Goal: Task Accomplishment & Management: Complete application form

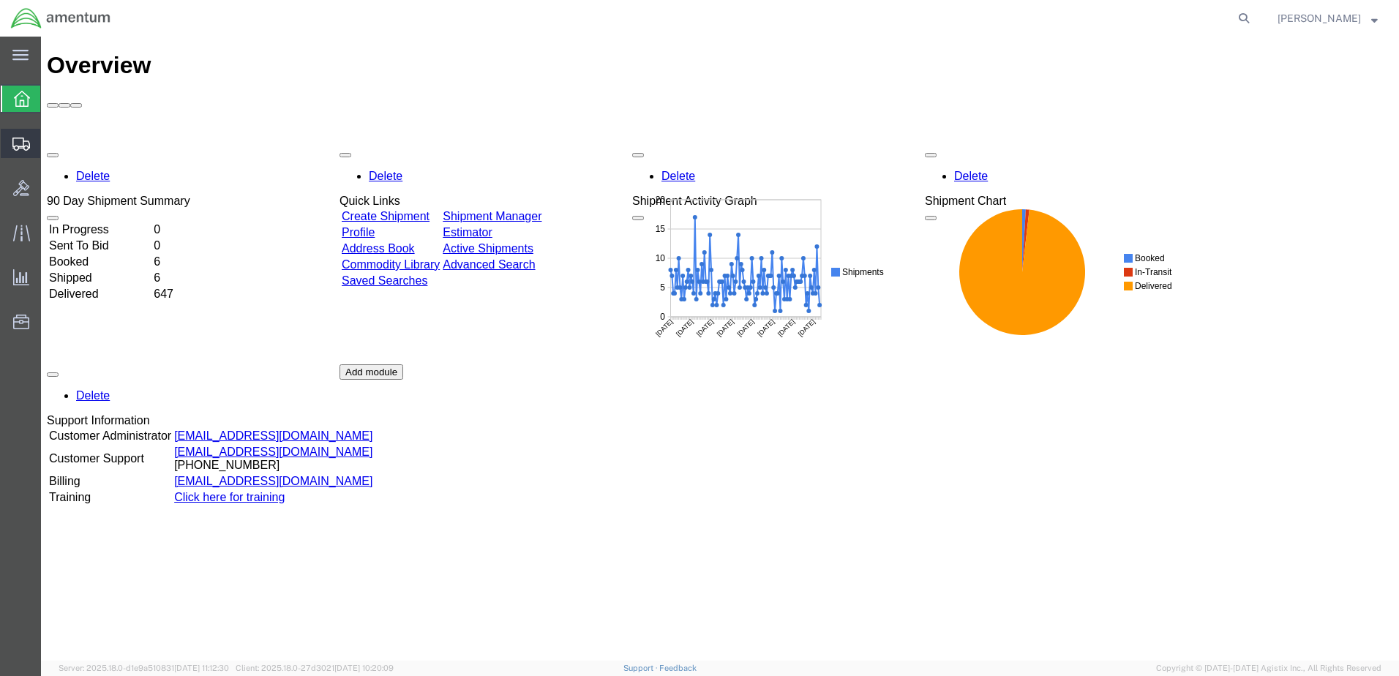
click at [0, 0] on span "Create Shipment" at bounding box center [0, 0] width 0 height 0
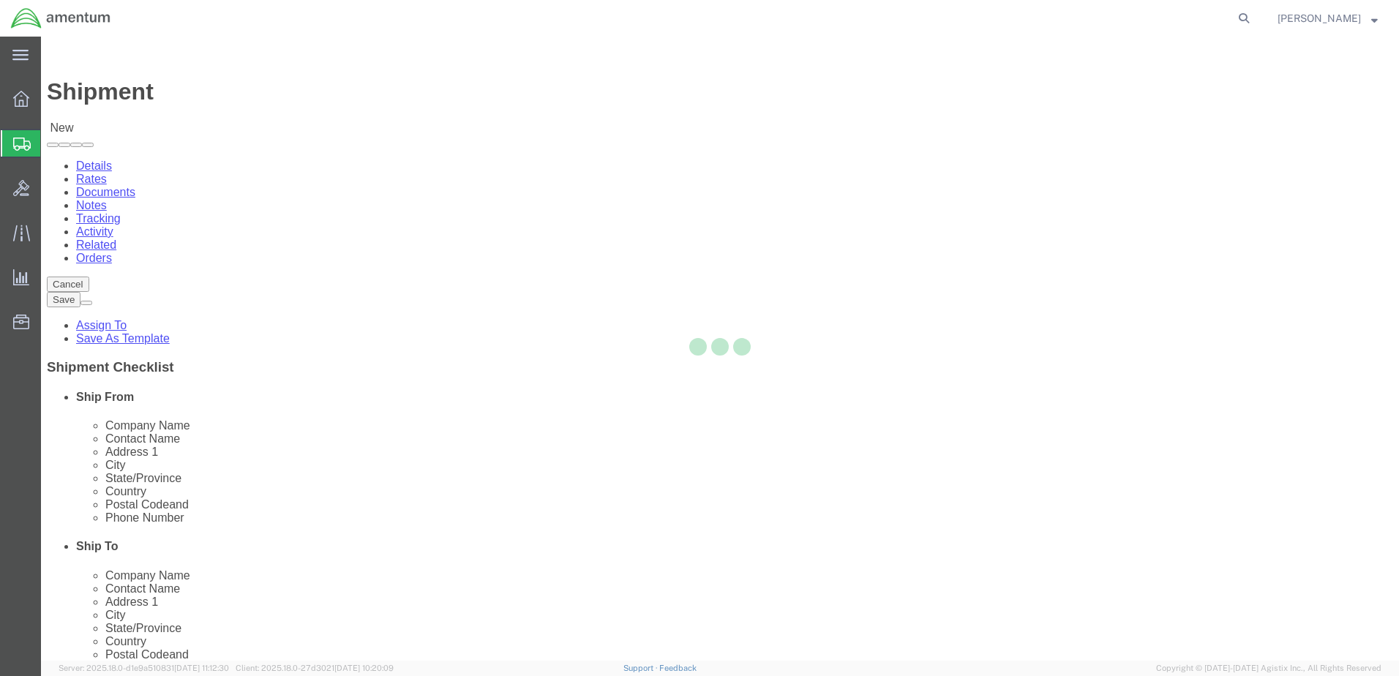
select select
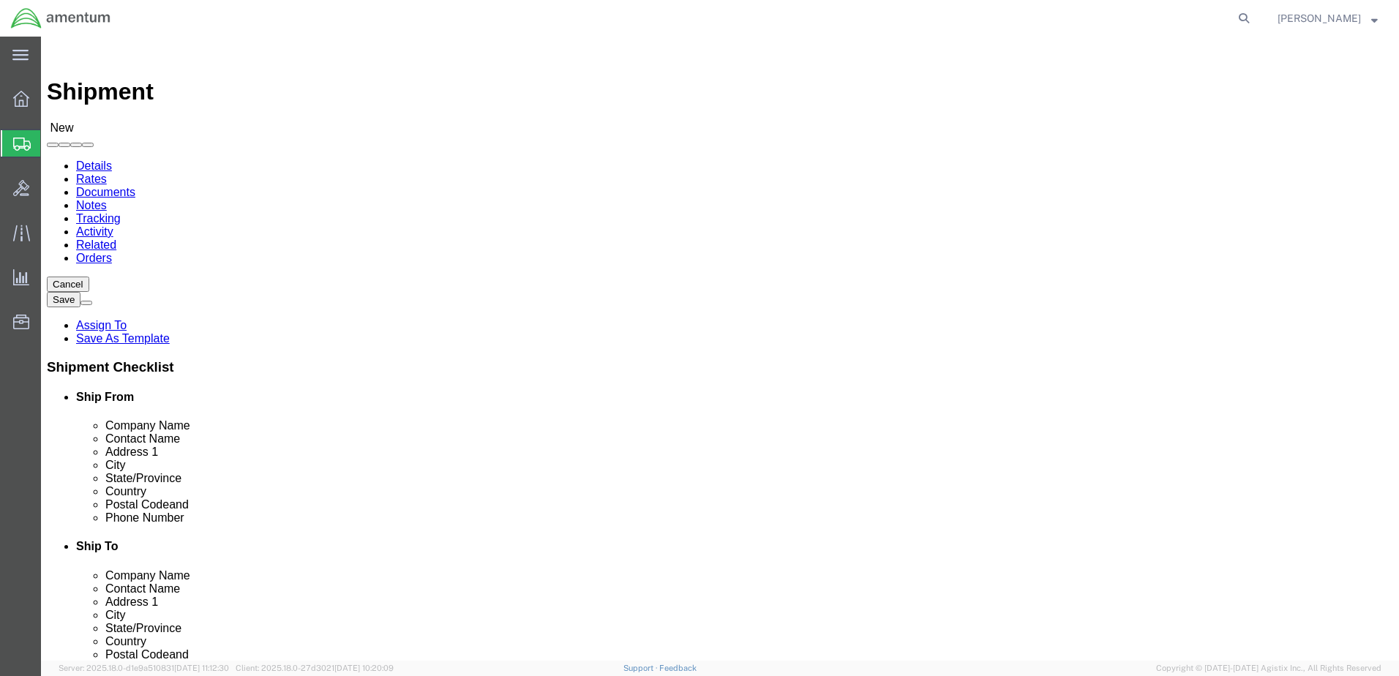
select select "MYPROFILE"
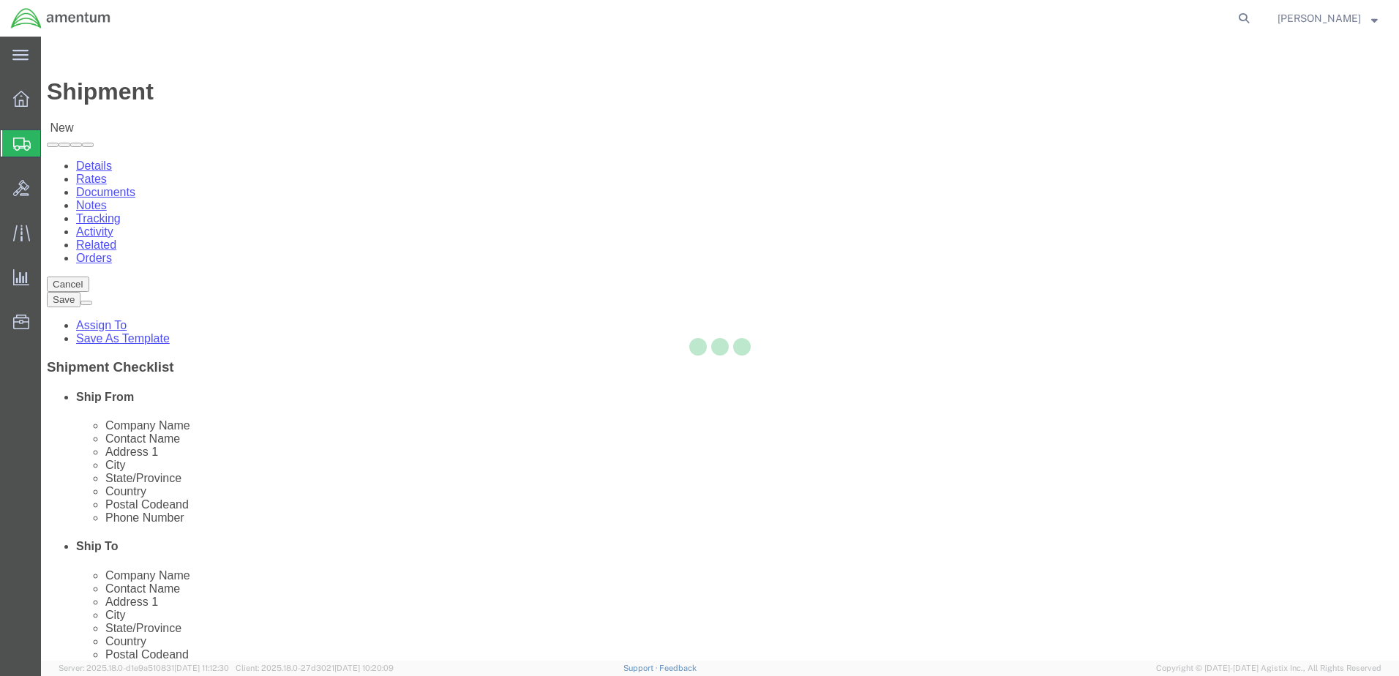
select select "CA"
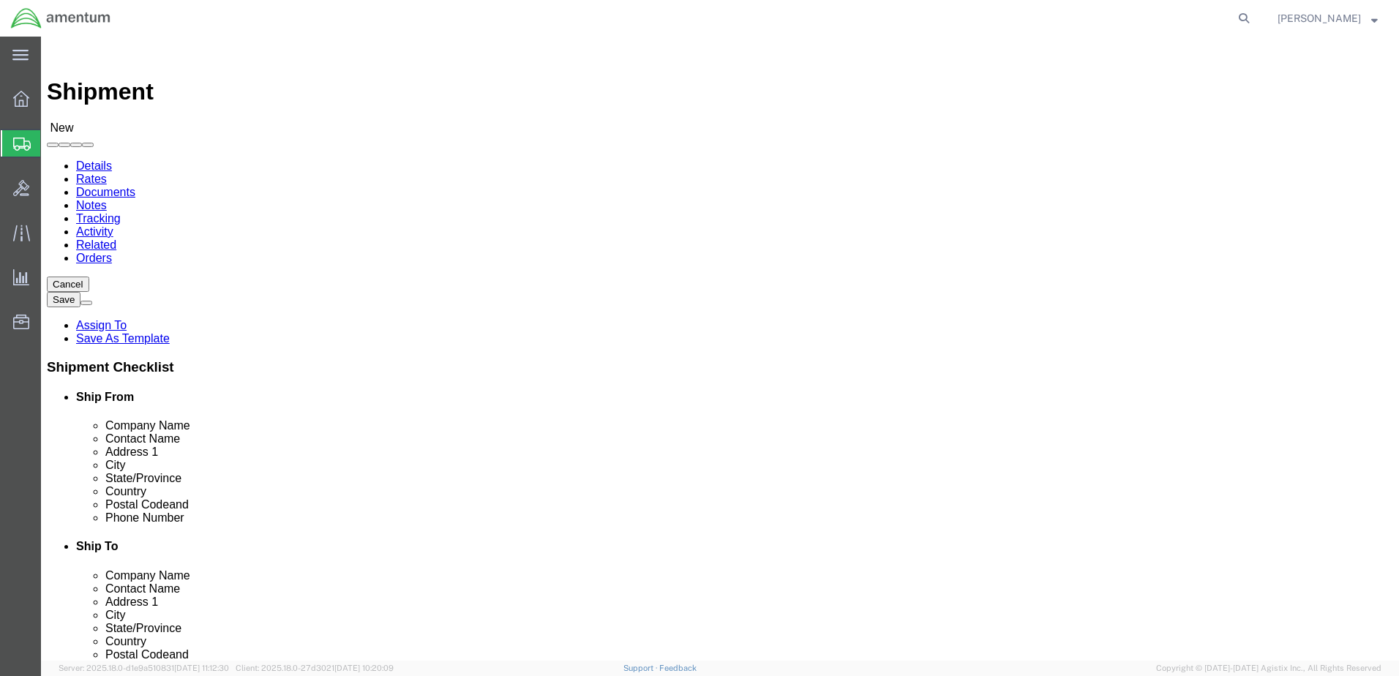
type input "ncc"
select select "69291"
select select "[GEOGRAPHIC_DATA]"
click input "text"
type input "[PERSON_NAME]"
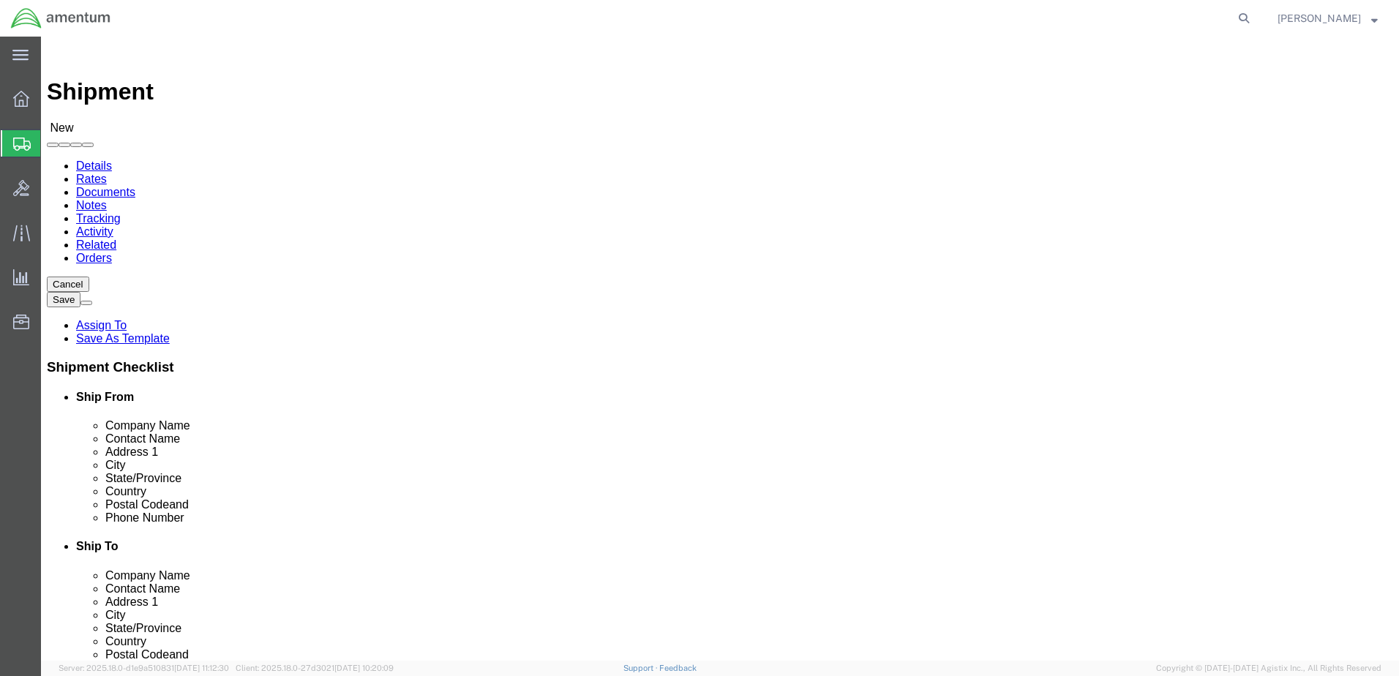
click div "Address 1"
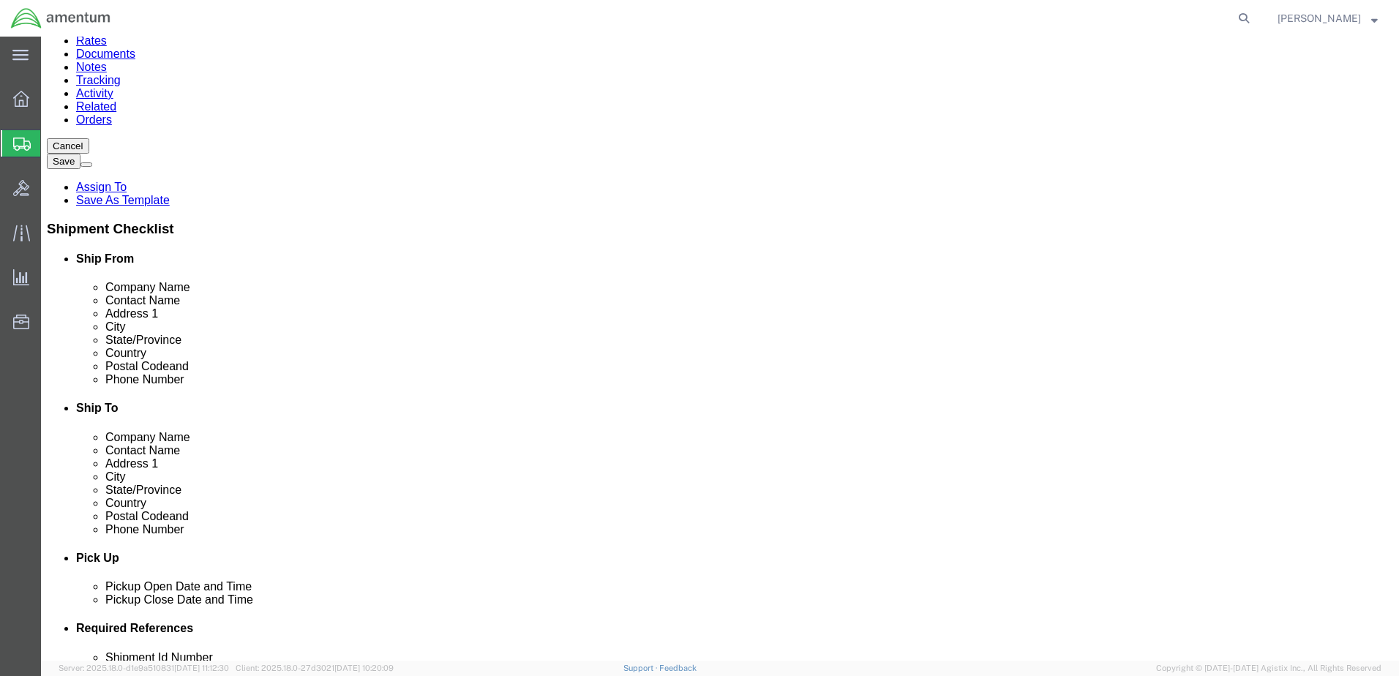
scroll to position [146, 0]
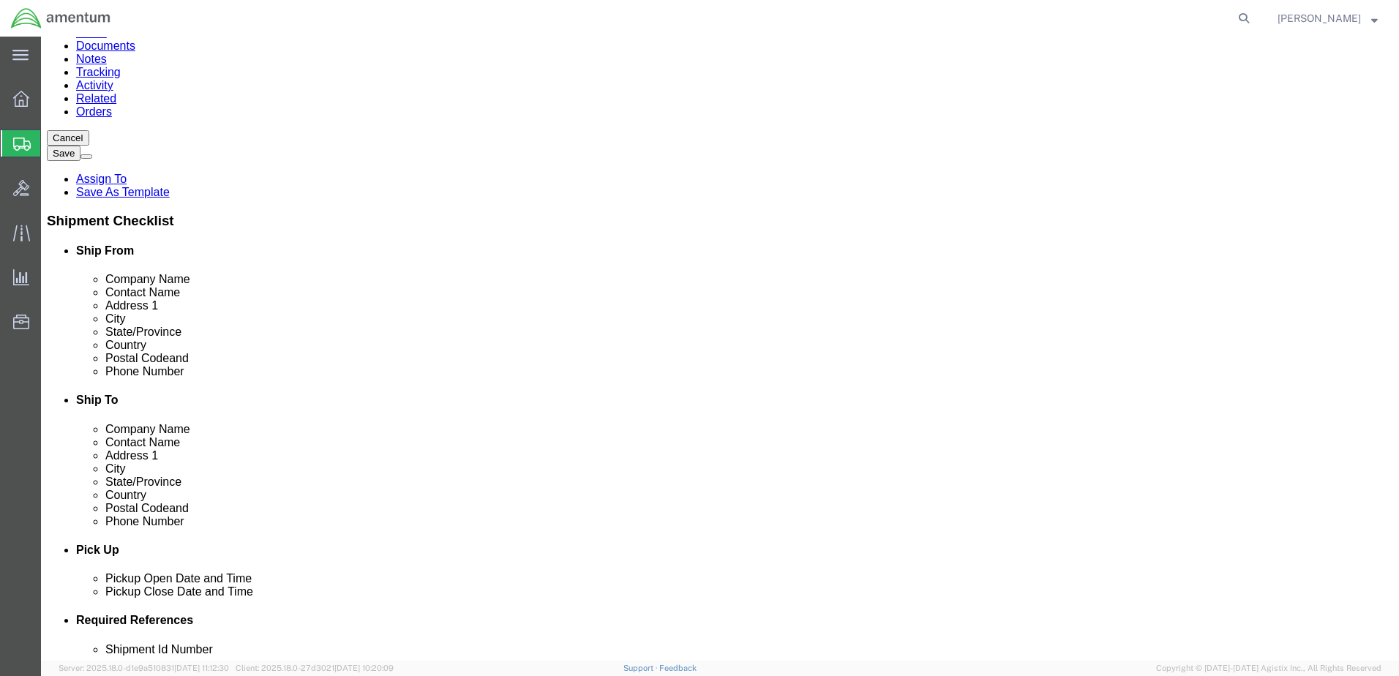
paste input "[PHONE_NUMBER]"
type input "[PHONE_NUMBER]"
paste input "[PERSON_NAME][EMAIL_ADDRESS][PERSON_NAME][DOMAIN_NAME]"
type input "[PERSON_NAME][EMAIL_ADDRESS][PERSON_NAME][DOMAIN_NAME]"
click div "Location [GEOGRAPHIC_DATA][DATE] My Profile Location [PHONE_NUMBER] [PHONE_NUMB…"
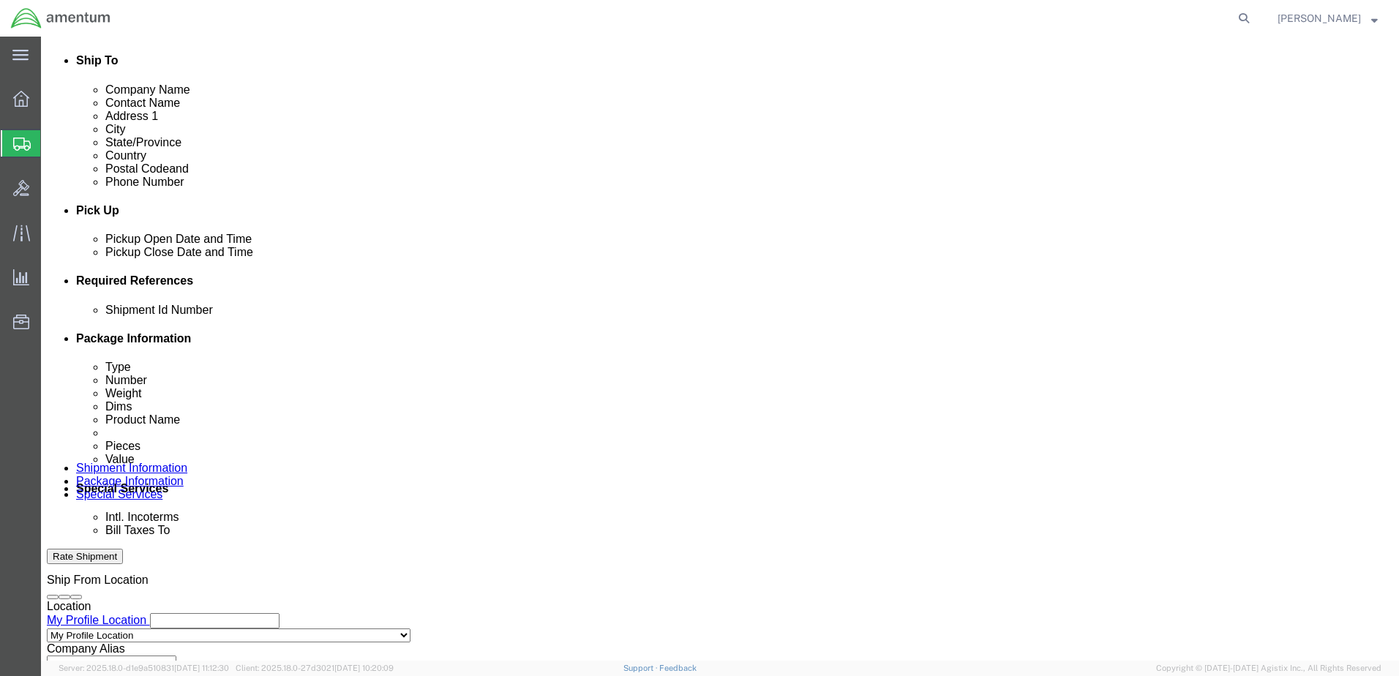
scroll to position [488, 0]
click button "Add reference"
click input "text"
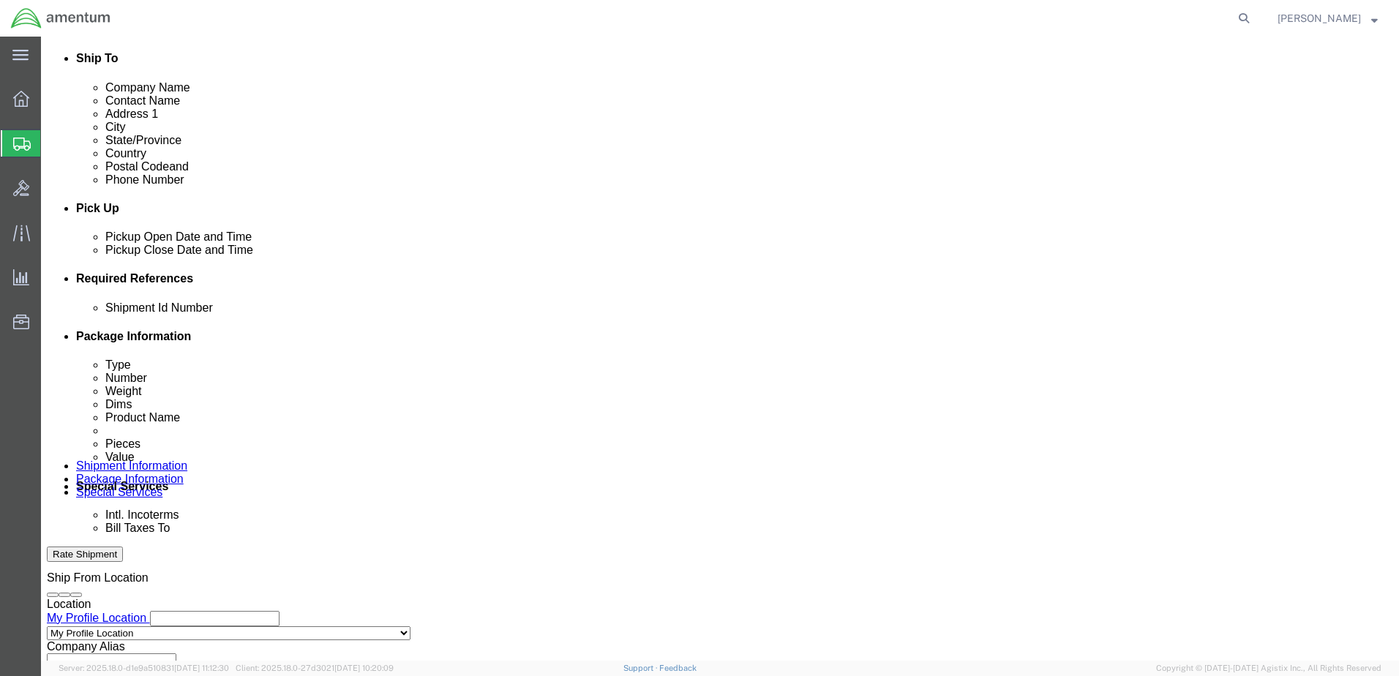
type input "09102025"
click select "Select Account Type Activity ID Airline Appointment Number ASN Batch Request # …"
select select "DEPT"
click select "Select Account Type Activity ID Airline Appointment Number ASN Batch Request # …"
click input "text"
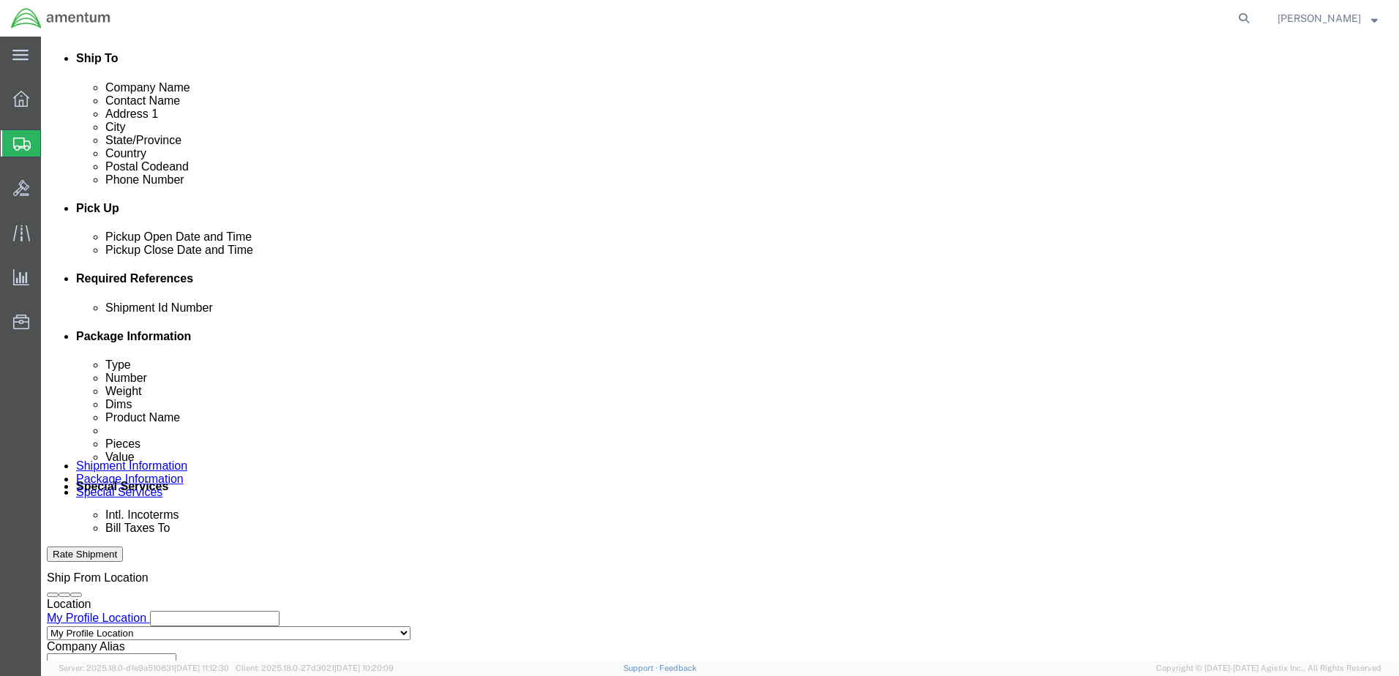
type input "CBP"
click select "Select Account Type Activity ID Airline Appointment Number ASN Batch Request # …"
select select "PROJNUM"
click select "Select Account Type Activity ID Airline Appointment Number ASN Batch Request # …"
paste input "AME-2025-IP01-FO013-2219-NAMC-Z000"
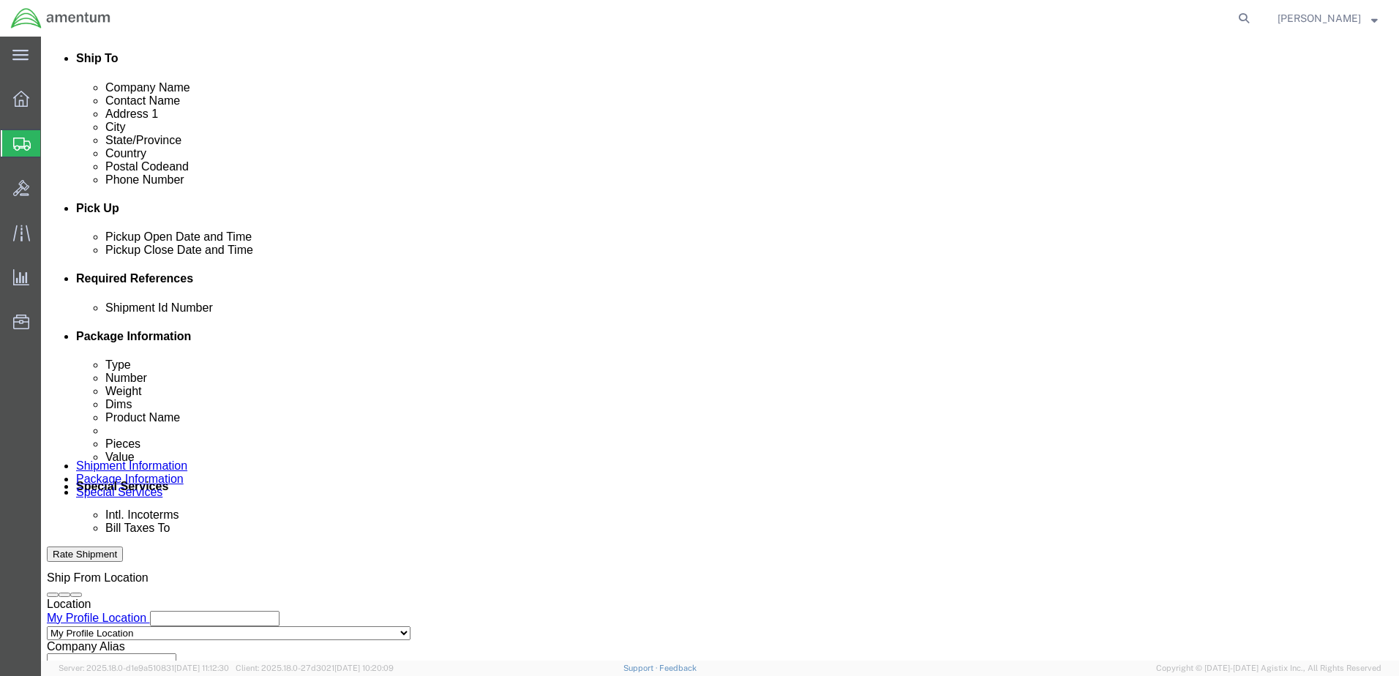
scroll to position [0, 76]
type input "AME-2025-IP01-FO013-2219-NAMC-Z000"
click select "Select Account Type Activity ID Airline Appointment Number ASN Batch Request # …"
select select "CUSTREF"
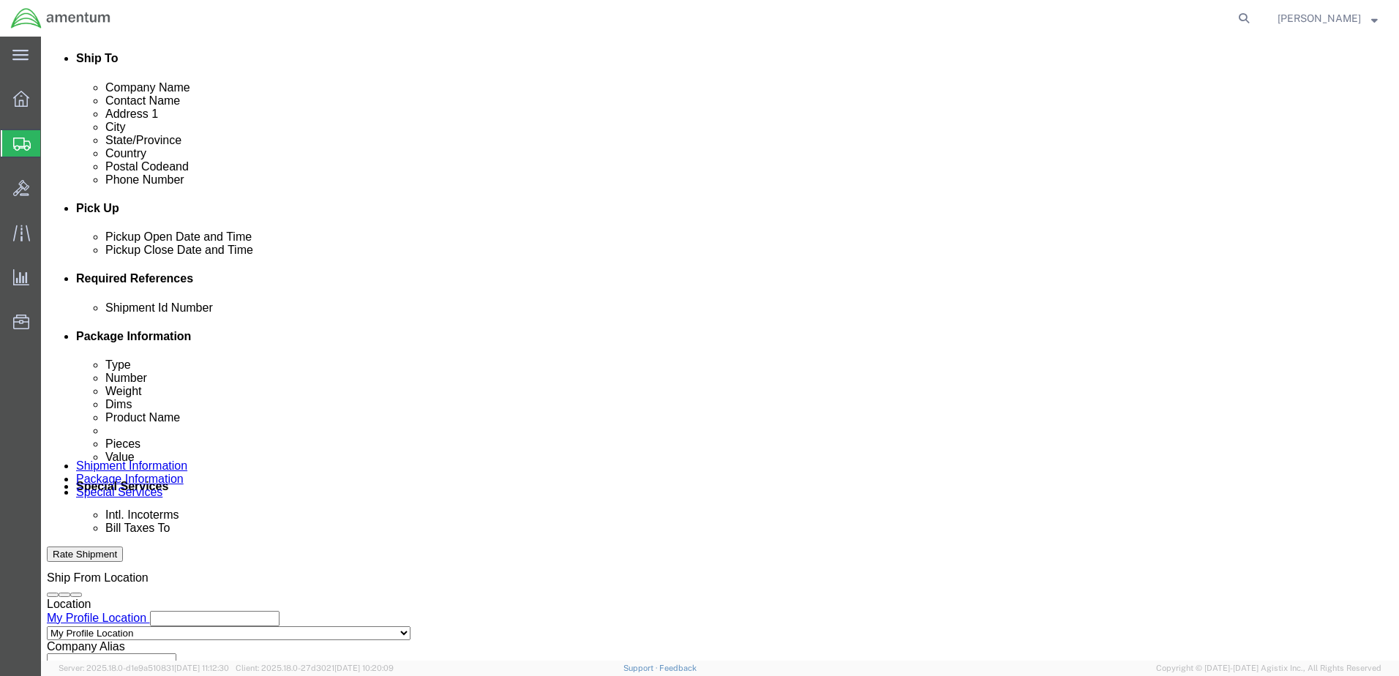
click select "Select Account Type Activity ID Airline Appointment Number ASN Batch Request # …"
click input "text"
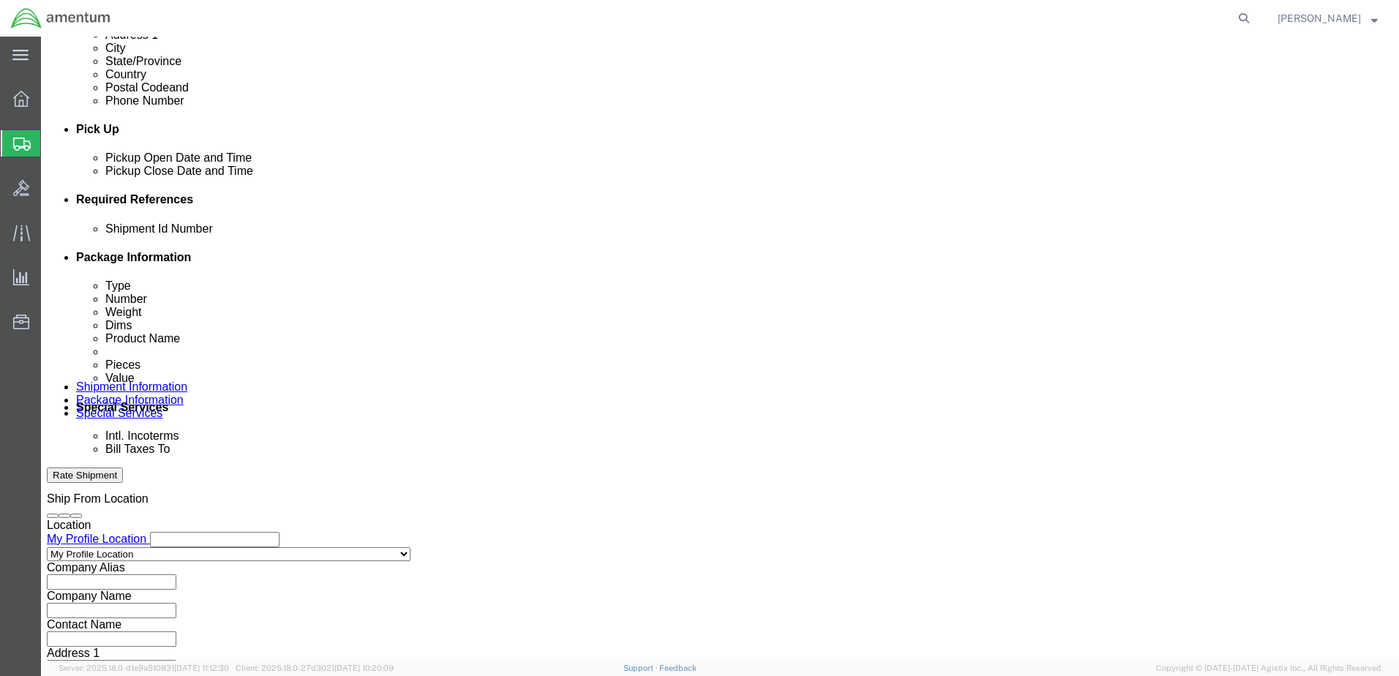
scroll to position [660, 0]
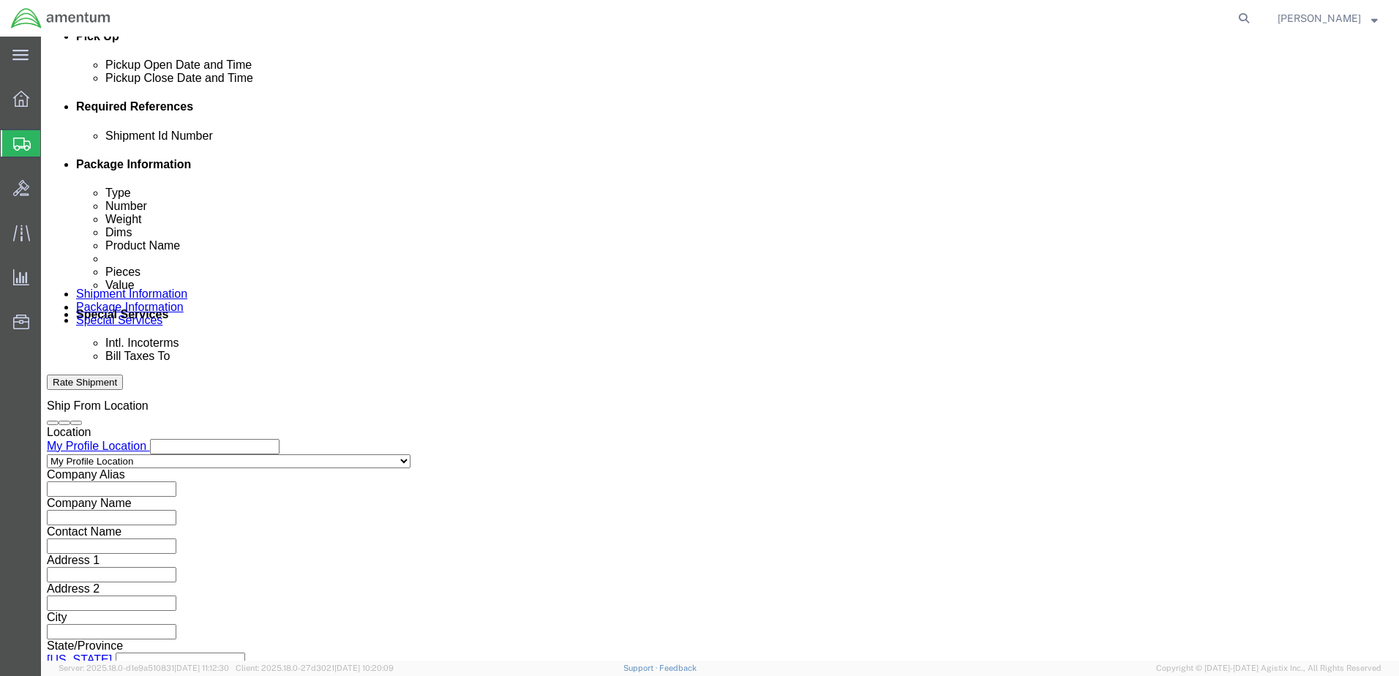
type input "Ducting Tape"
click button "Continue"
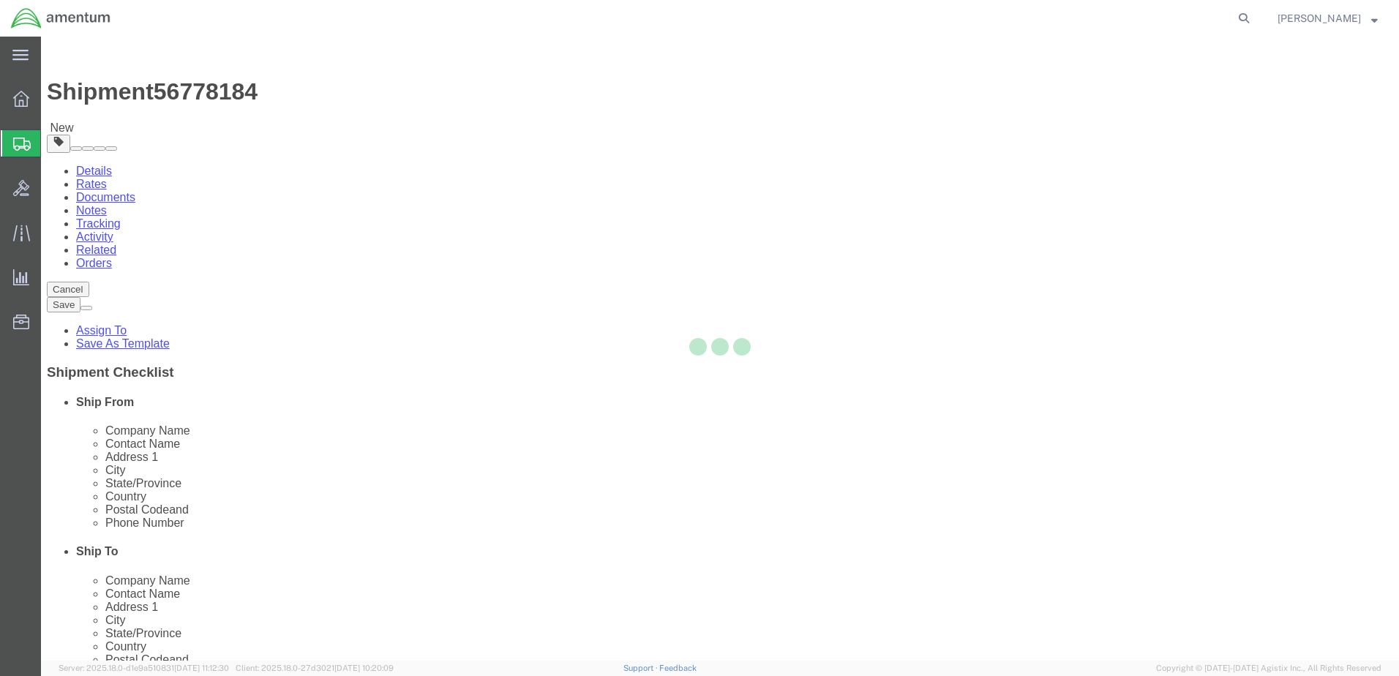
select select "CBOX"
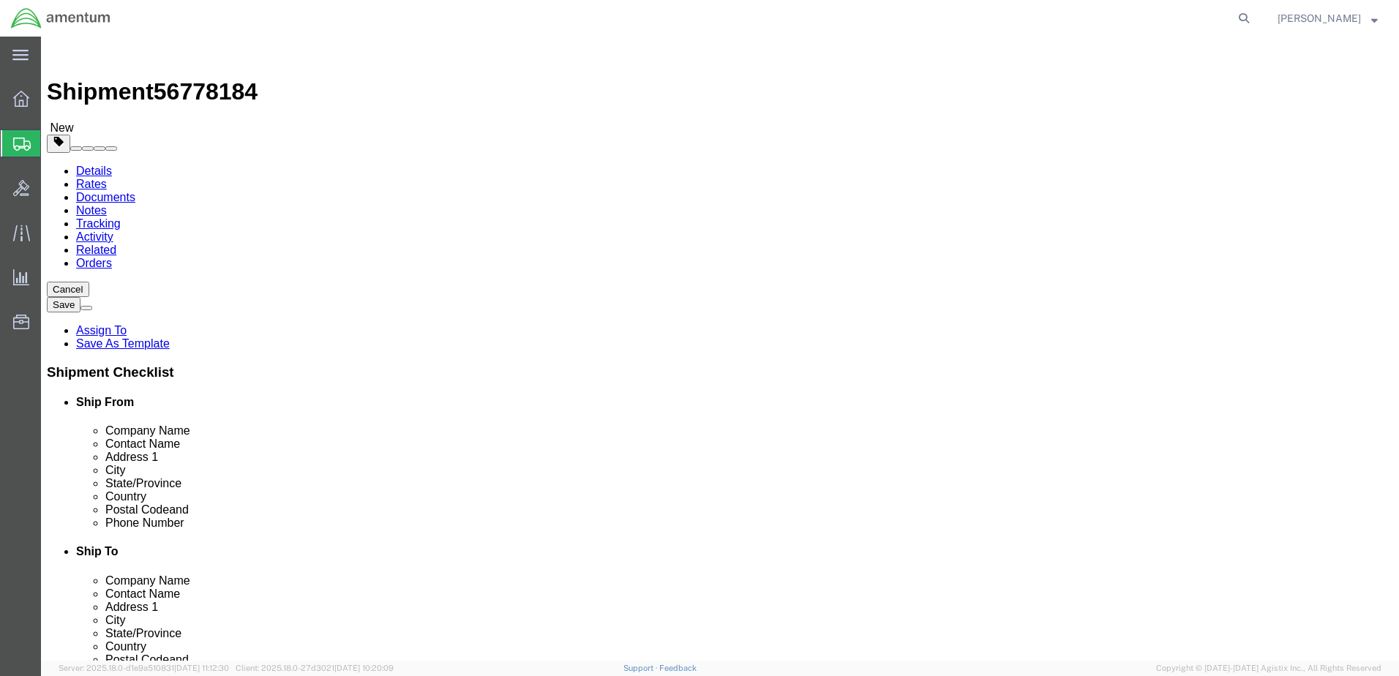
click input "text"
type input "10"
type input "8"
click div "Package Type Select BCK Boxes Bale(s) Basket(s) Bolt(s) Bottle(s) Buckets Bulk …"
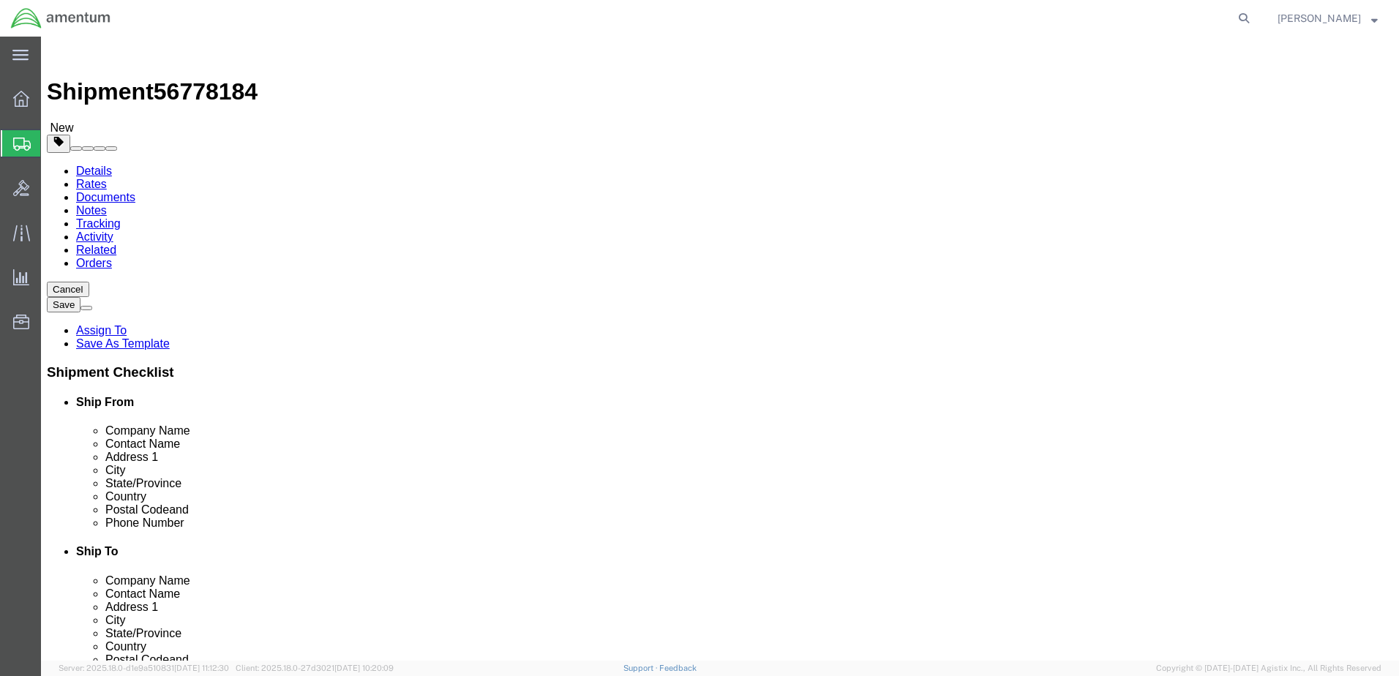
click input "10"
drag, startPoint x: 219, startPoint y: 312, endPoint x: 189, endPoint y: 309, distance: 30.1
click div "Length 10 x Width 8 x Height 8 Select cm ft in"
type input "8"
type input "6"
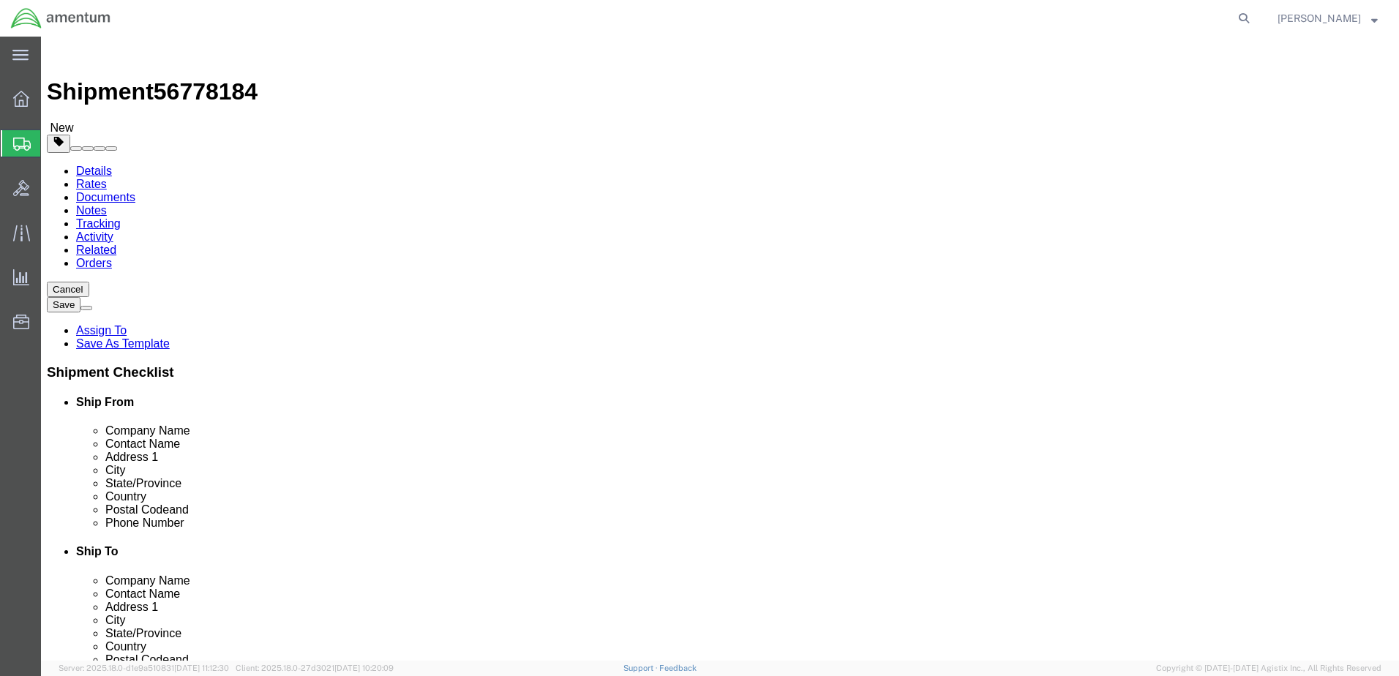
drag, startPoint x: 228, startPoint y: 341, endPoint x: 173, endPoint y: 342, distance: 54.9
click div "Weight 0.00 Select kgs lbs Ship. t°"
type input "2.00"
click link "Add Content"
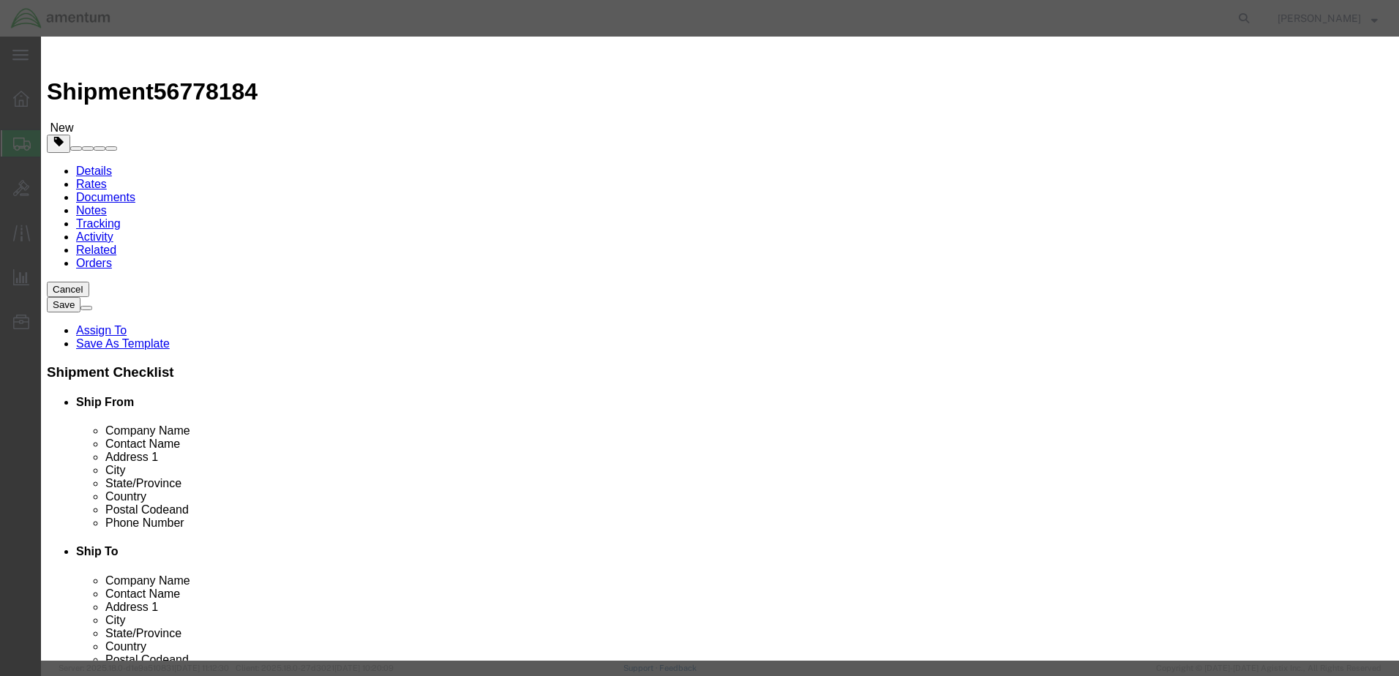
drag, startPoint x: 500, startPoint y: 155, endPoint x: 458, endPoint y: 116, distance: 58.0
click input "text"
type input "Ducting Tape"
drag, startPoint x: 435, startPoint y: 140, endPoint x: 377, endPoint y: 141, distance: 58.5
click div "Pieces 0 Select Bag Barrels 100Board Feet Bottle Box Blister Pack Carats Can Ca…"
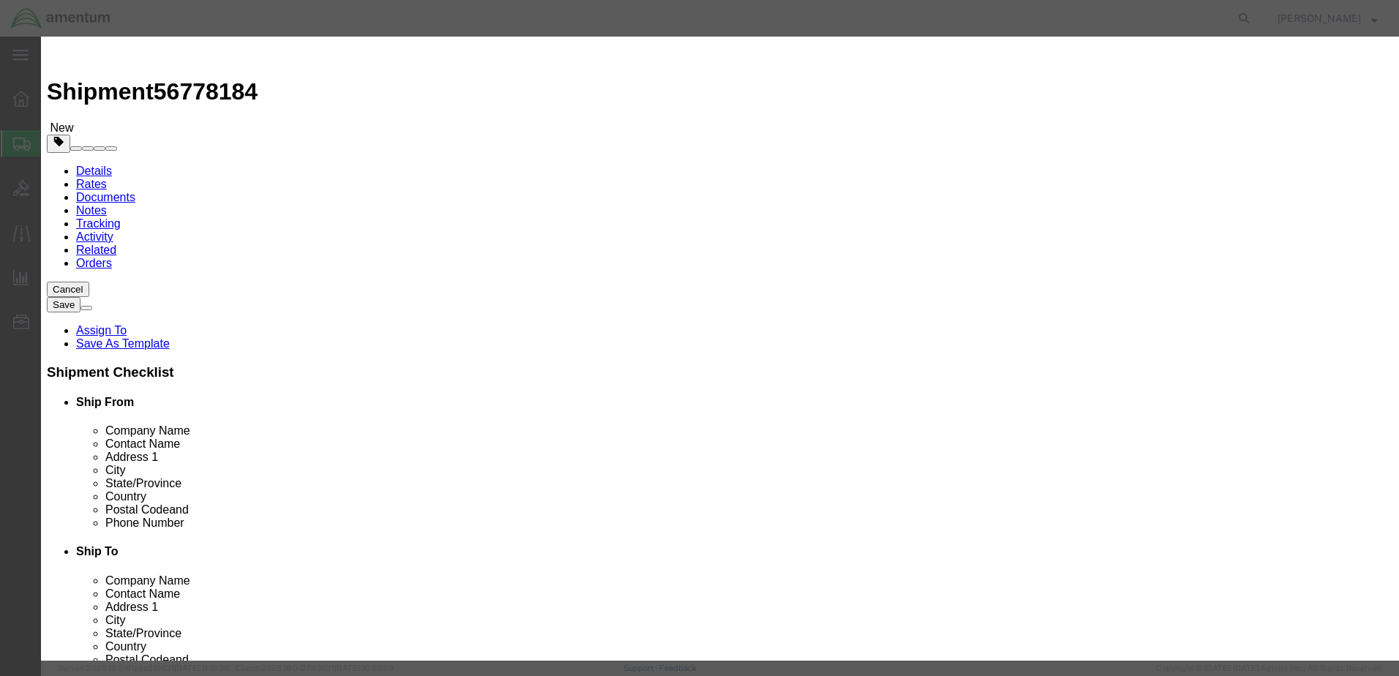
type input "1"
click div "Commodity library"
click input "text"
type input "1.00"
click button "Save & Close"
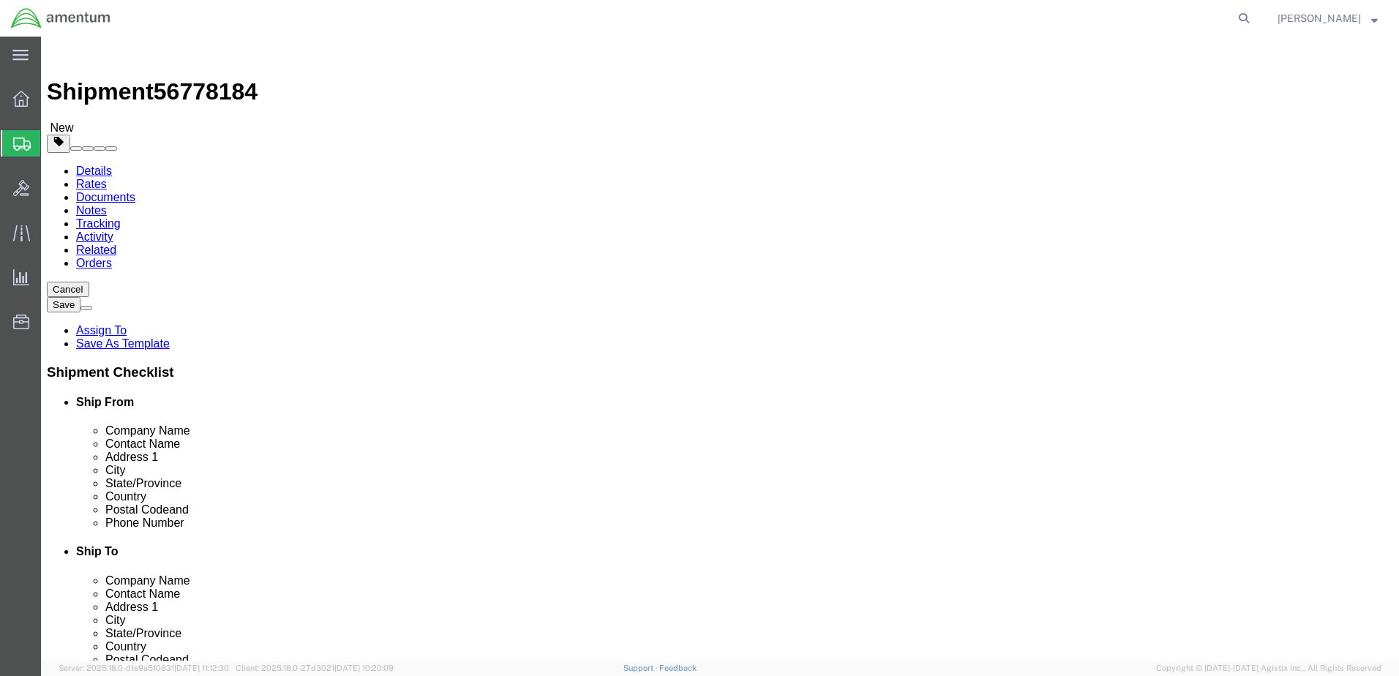
click button "Rate Shipment"
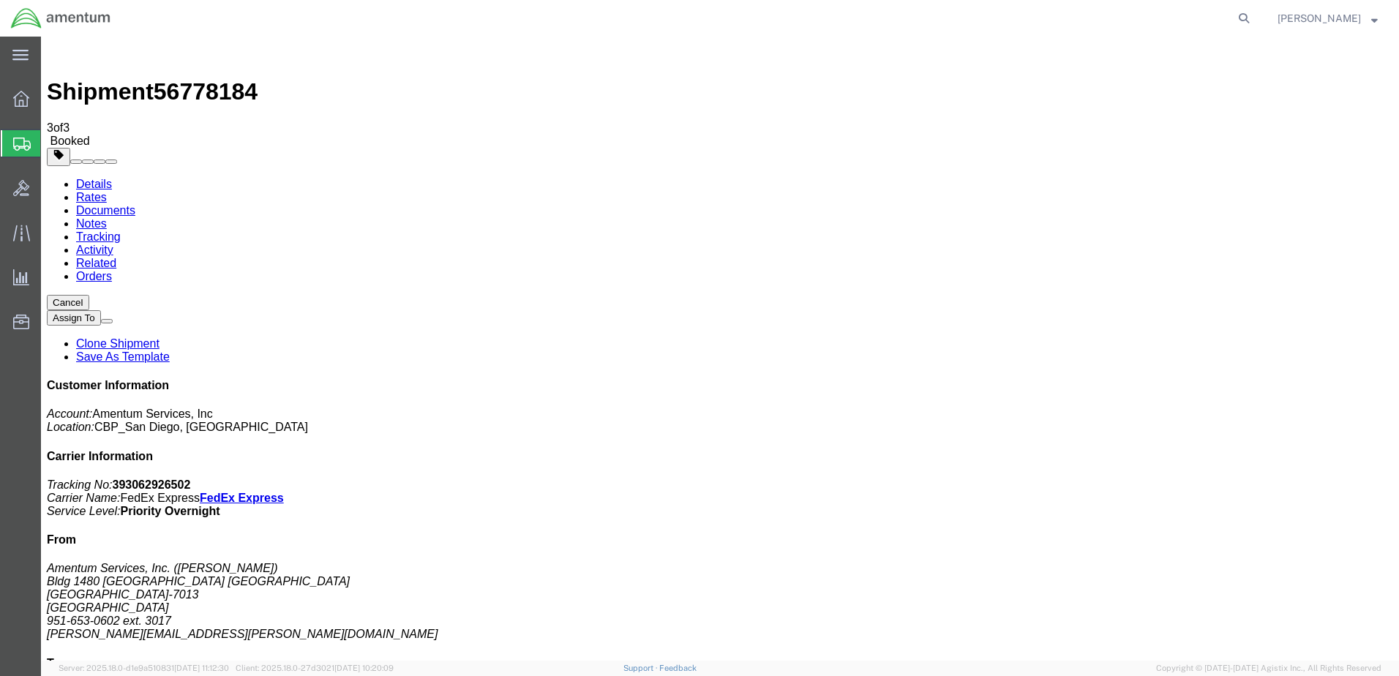
drag, startPoint x: 156, startPoint y: 262, endPoint x: 571, endPoint y: 258, distance: 414.8
